Goal: Navigation & Orientation: Understand site structure

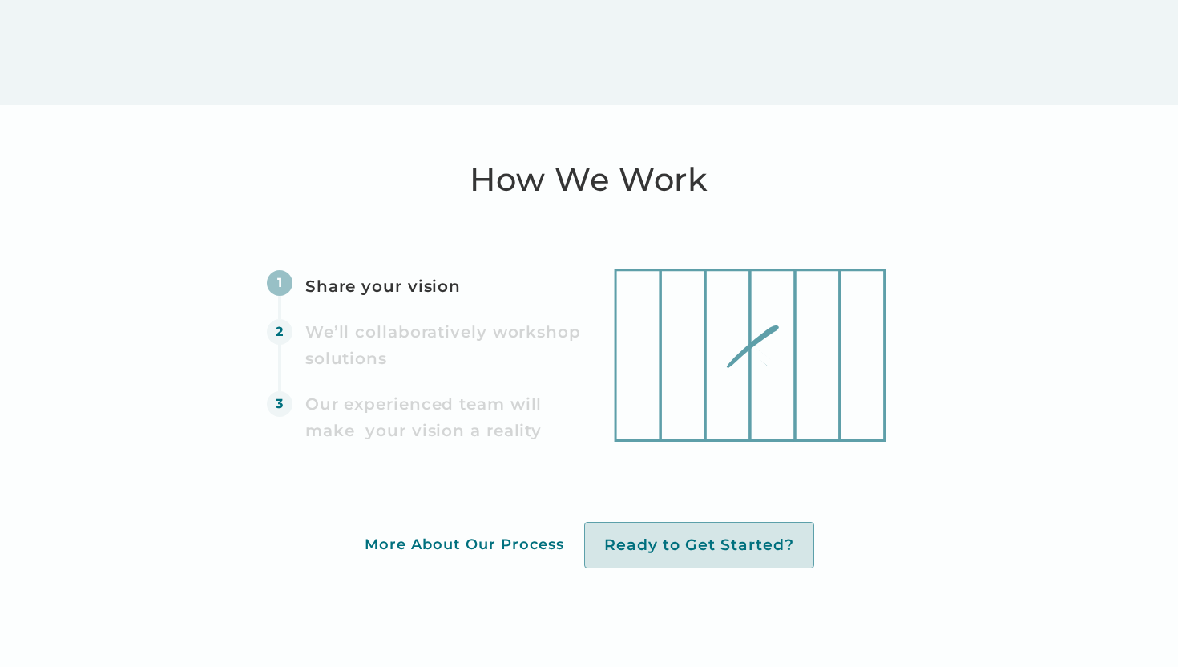
scroll to position [4414, 0]
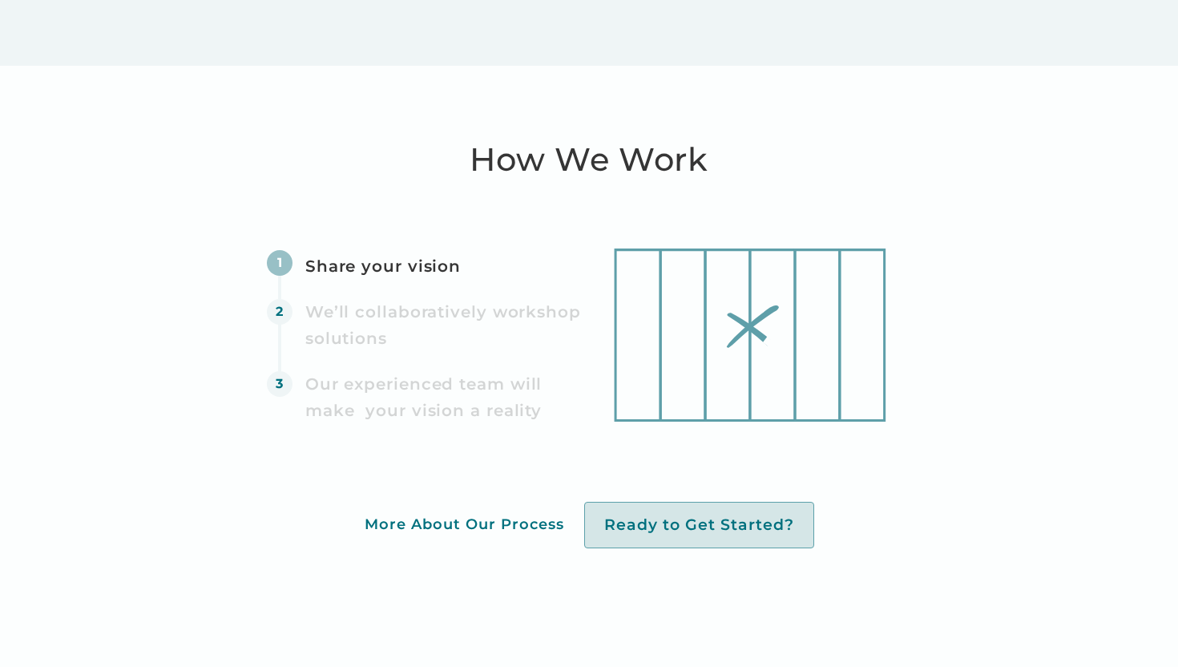
click at [451, 317] on div "We’ll collaboratively workshop solutions" at bounding box center [446, 324] width 282 height 53
click at [768, 333] on icon at bounding box center [772, 334] width 45 height 171
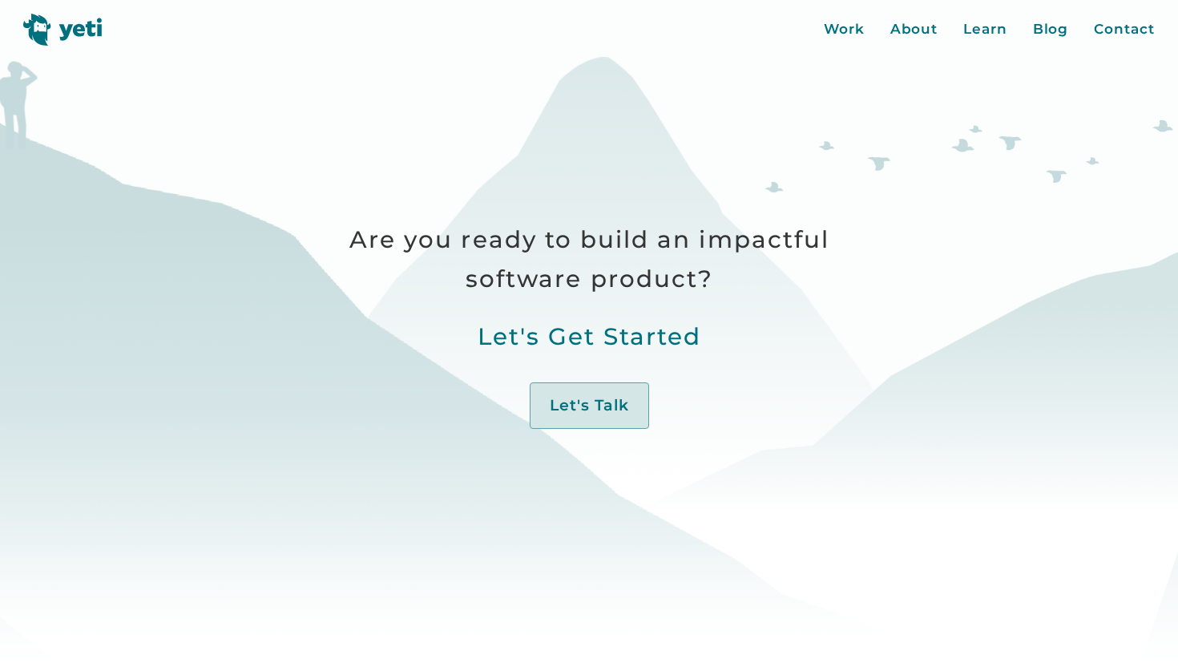
scroll to position [0, 0]
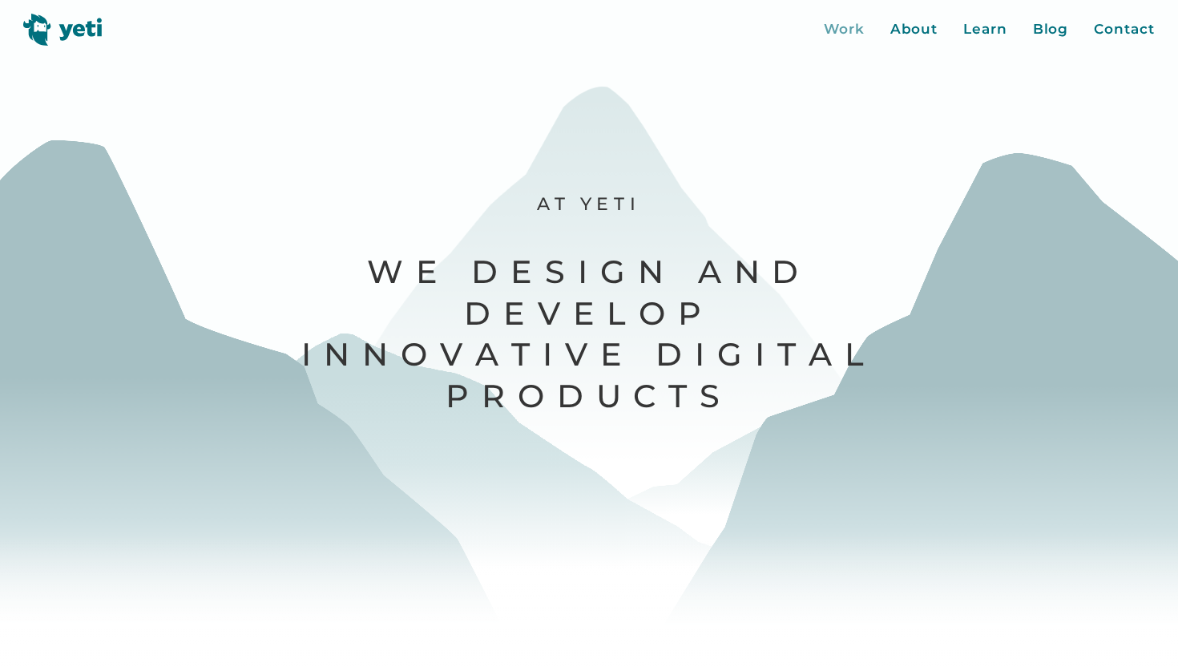
click at [849, 34] on div "Work" at bounding box center [844, 29] width 41 height 21
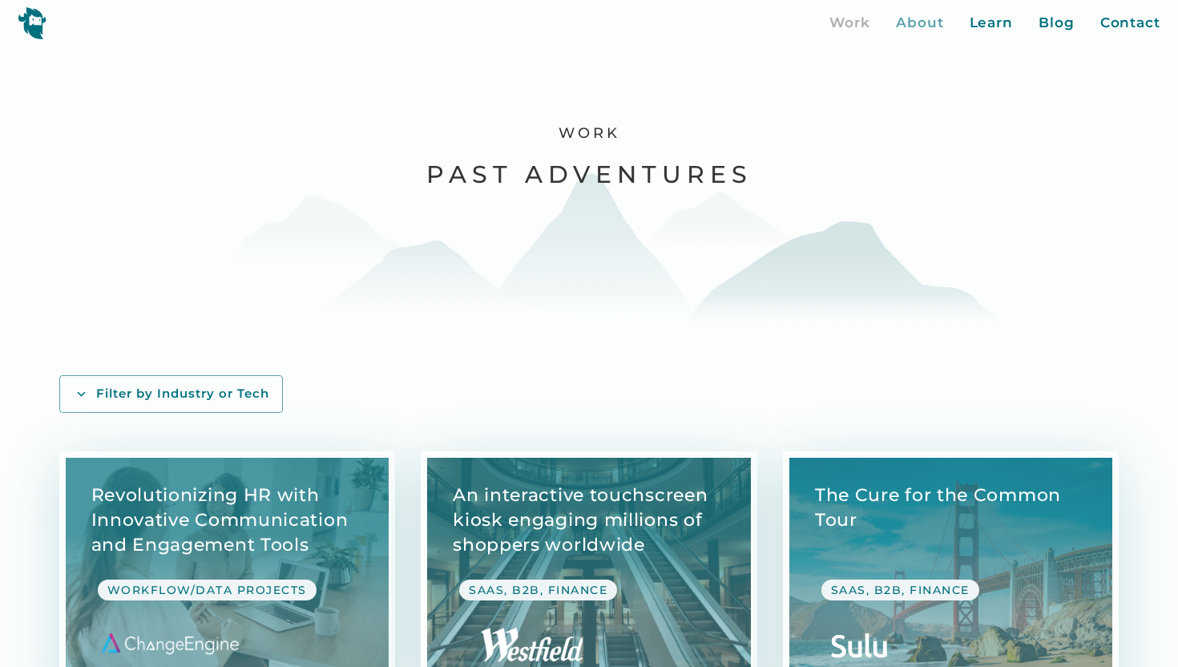
click at [926, 19] on div "About" at bounding box center [920, 23] width 48 height 21
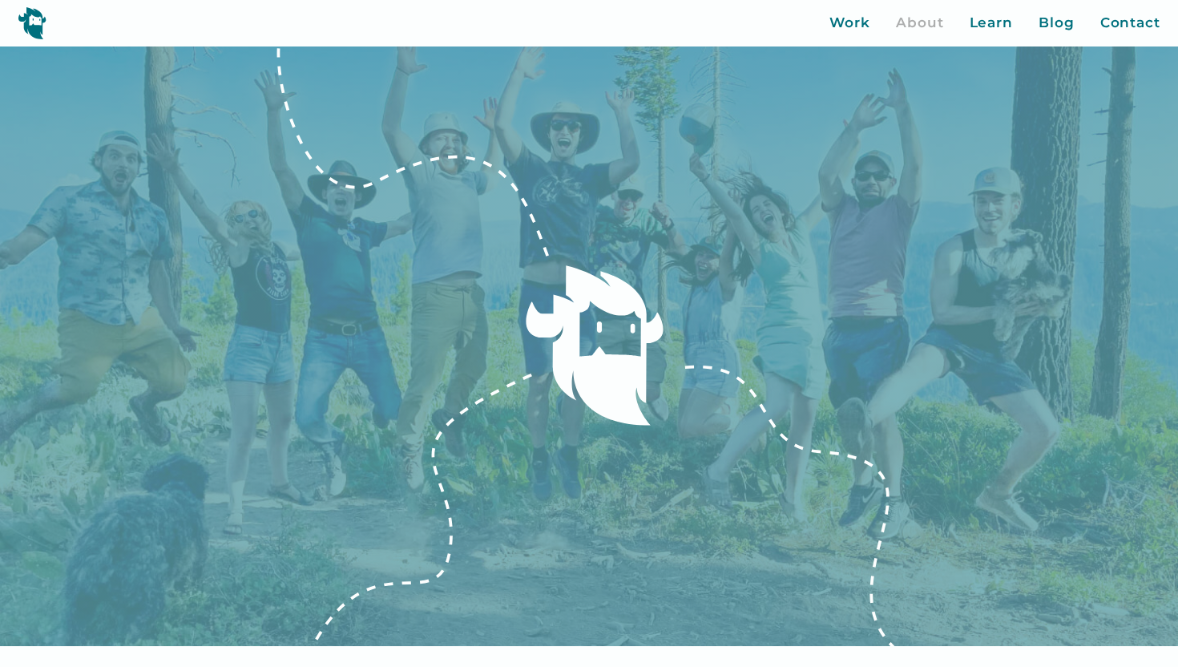
click at [1148, 34] on div "Work About Learn Blog Contact Close More... Work About Learn Blog Contact Blog …" at bounding box center [589, 23] width 1178 height 46
click at [1143, 30] on div "Contact" at bounding box center [1130, 23] width 60 height 21
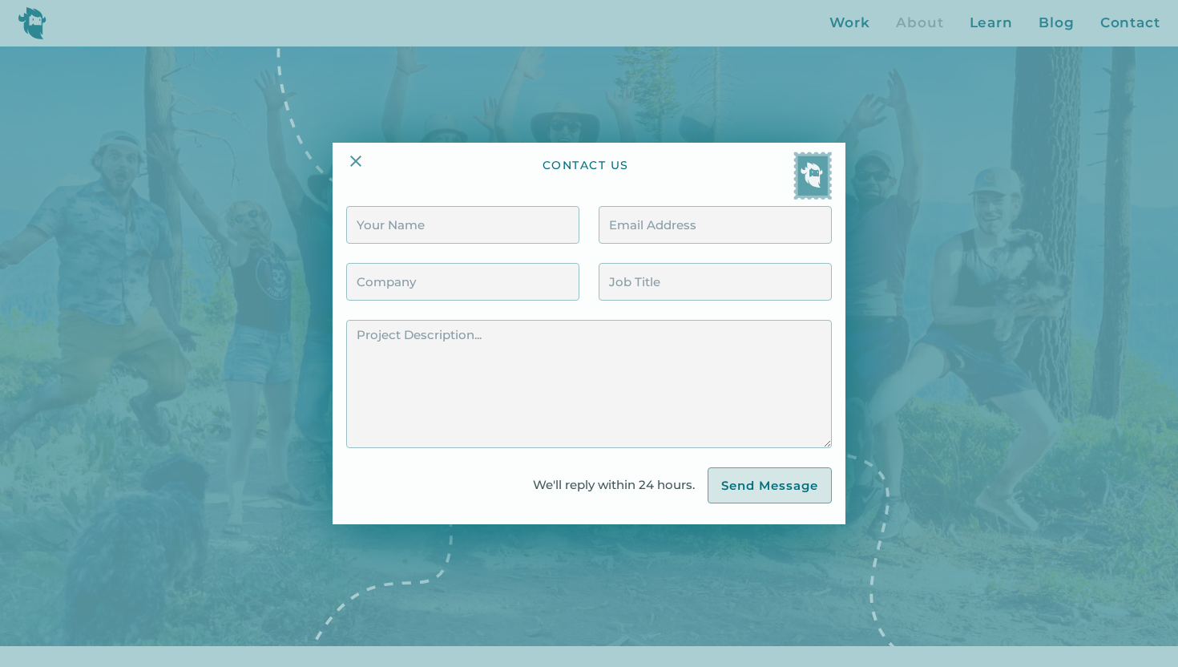
click at [1050, 26] on div at bounding box center [589, 333] width 1178 height 667
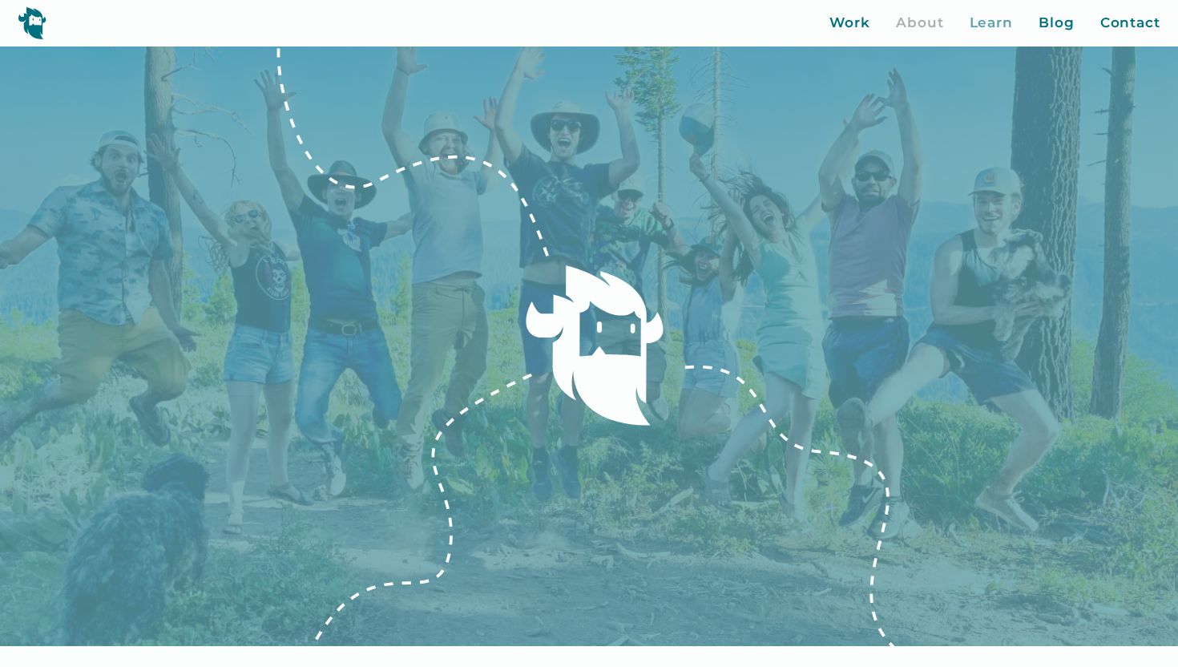
click at [997, 26] on div "Learn" at bounding box center [992, 23] width 44 height 21
